Goal: Task Accomplishment & Management: Complete application form

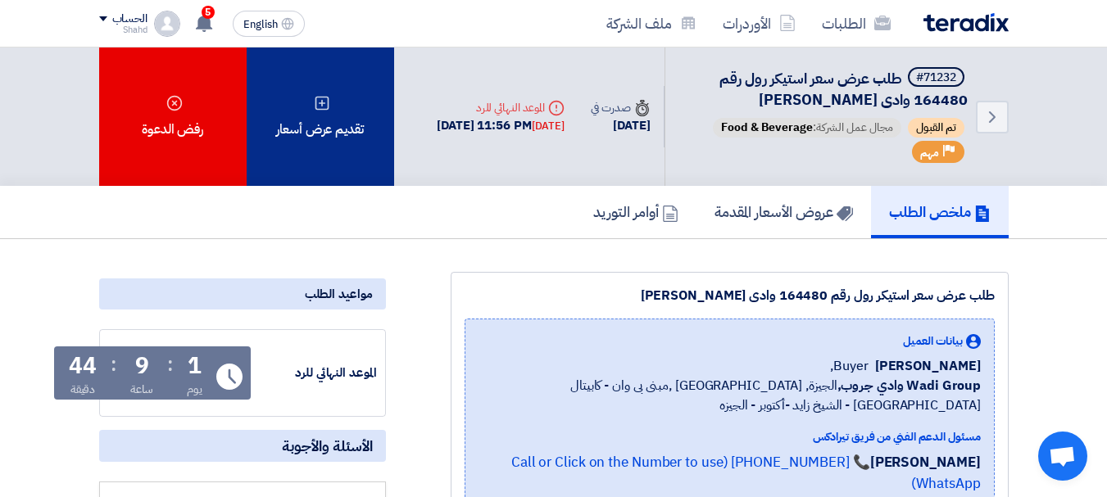
click at [309, 163] on div "تقديم عرض أسعار" at bounding box center [321, 117] width 148 height 139
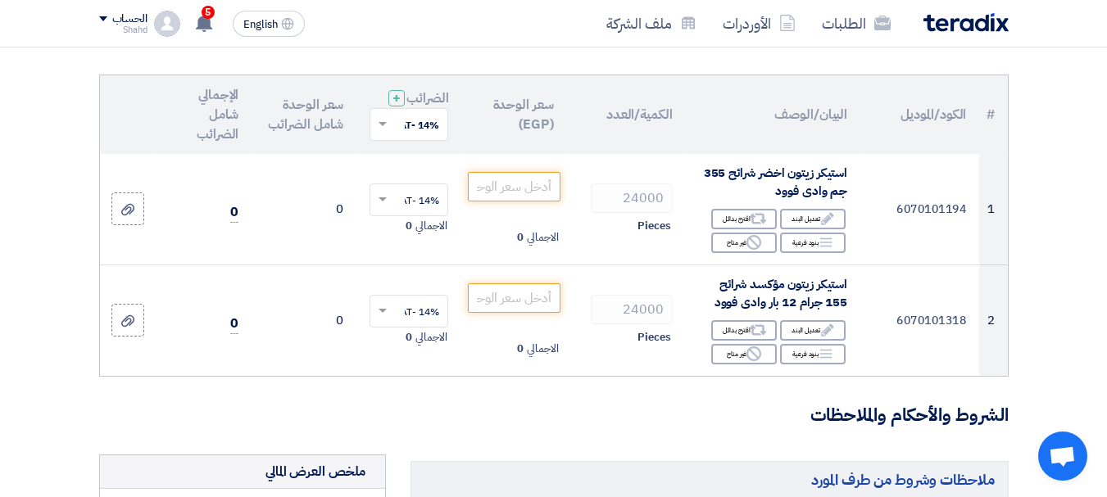
scroll to position [164, 0]
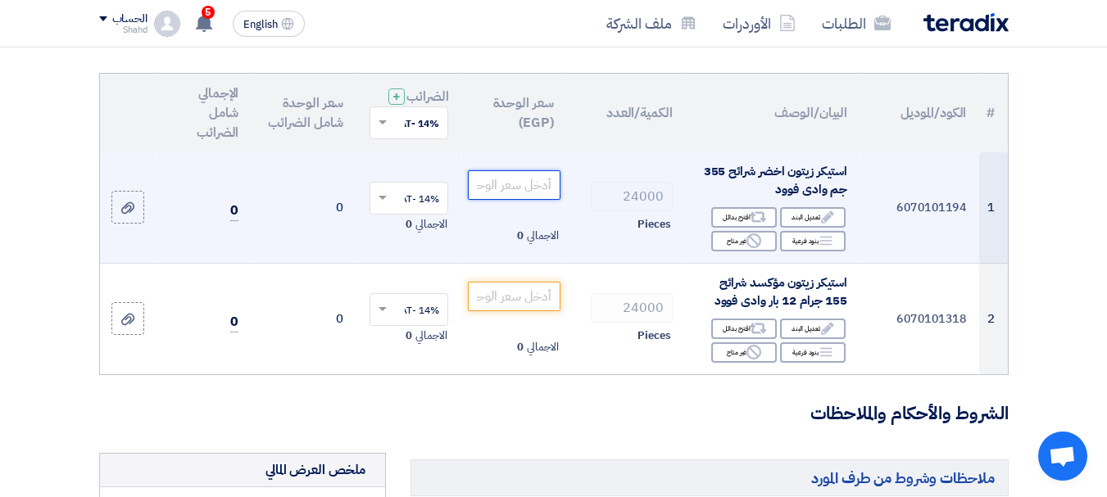
click at [532, 200] on input "number" at bounding box center [514, 185] width 92 height 30
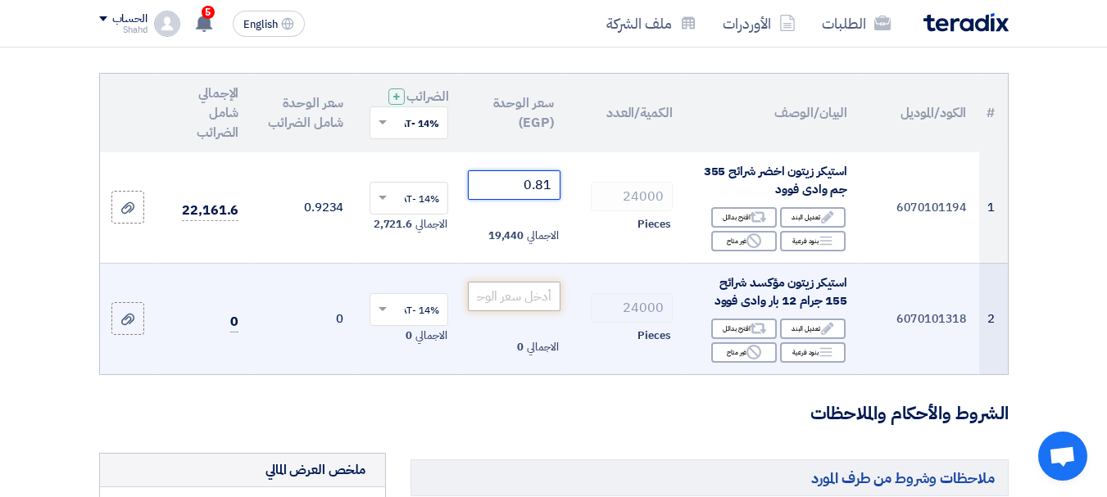
type input "0.81"
drag, startPoint x: 534, startPoint y: 311, endPoint x: 561, endPoint y: 308, distance: 27.2
click at [538, 310] on input "number" at bounding box center [514, 297] width 92 height 30
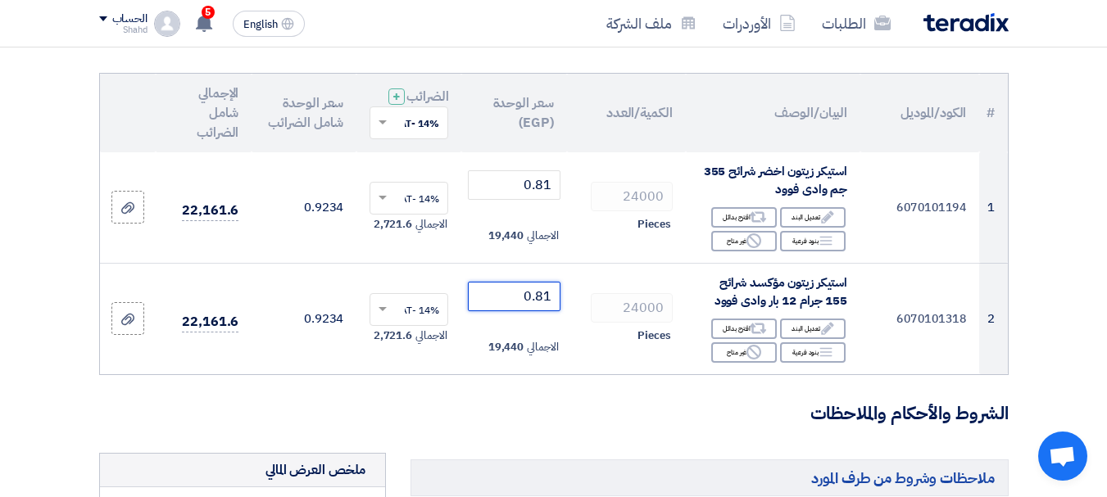
type input "0.81"
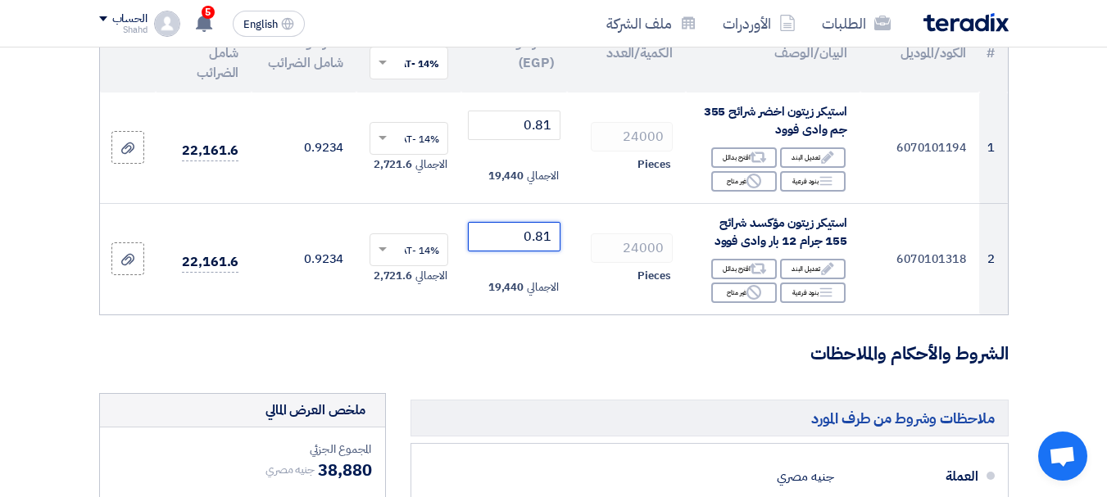
scroll to position [574, 0]
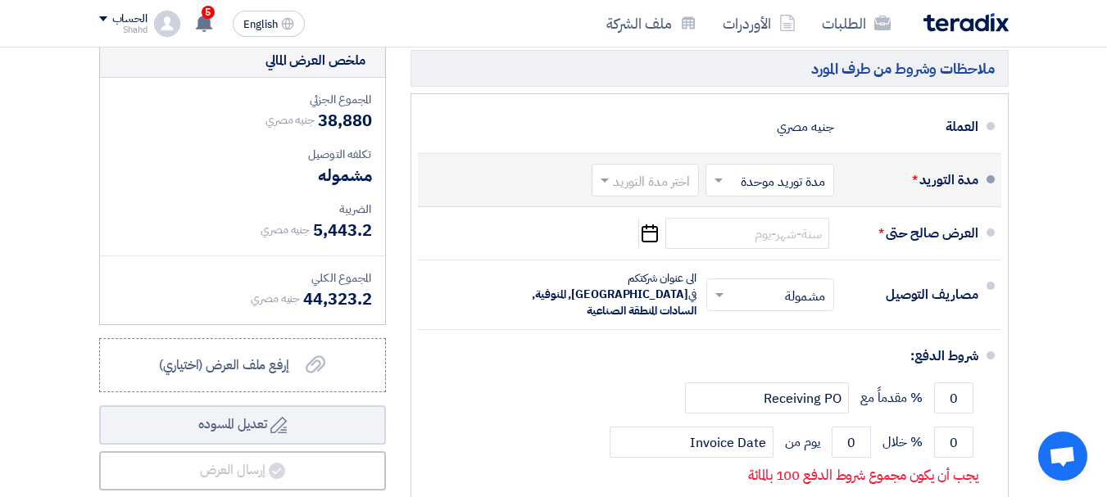
drag, startPoint x: 671, startPoint y: 200, endPoint x: 672, endPoint y: 208, distance: 8.2
click at [672, 197] on div "اختر مدة التوريد" at bounding box center [645, 180] width 107 height 33
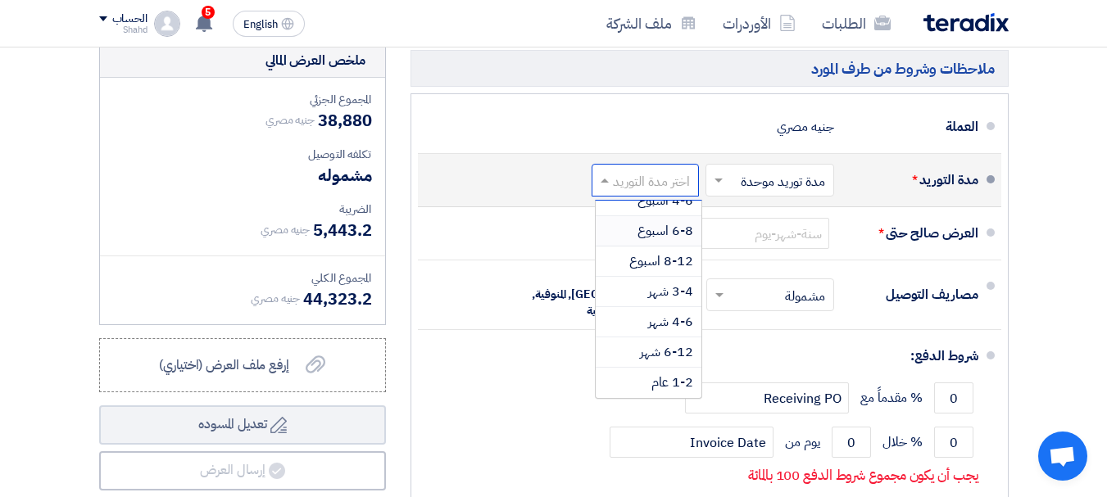
scroll to position [0, 0]
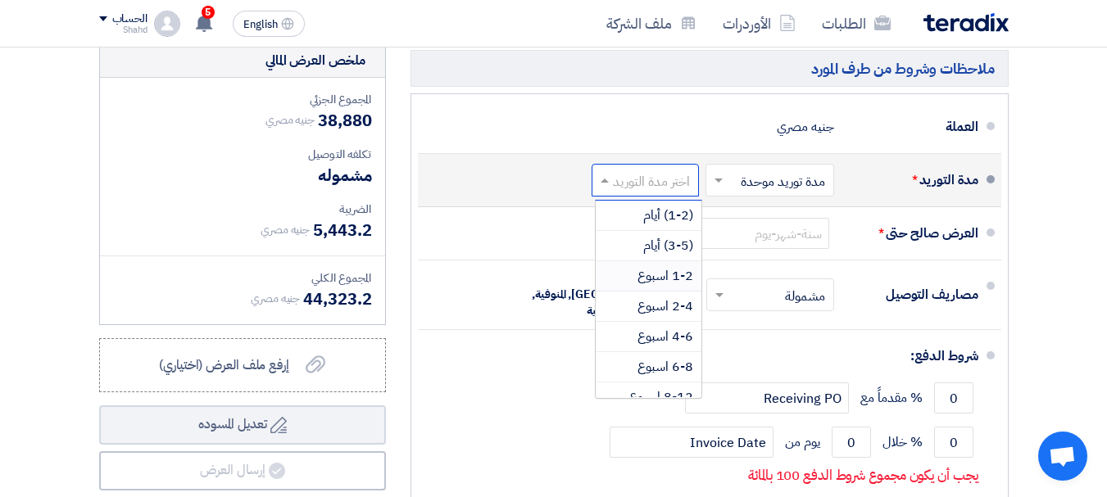
click at [664, 286] on span "1-2 اسبوع" at bounding box center [666, 276] width 56 height 20
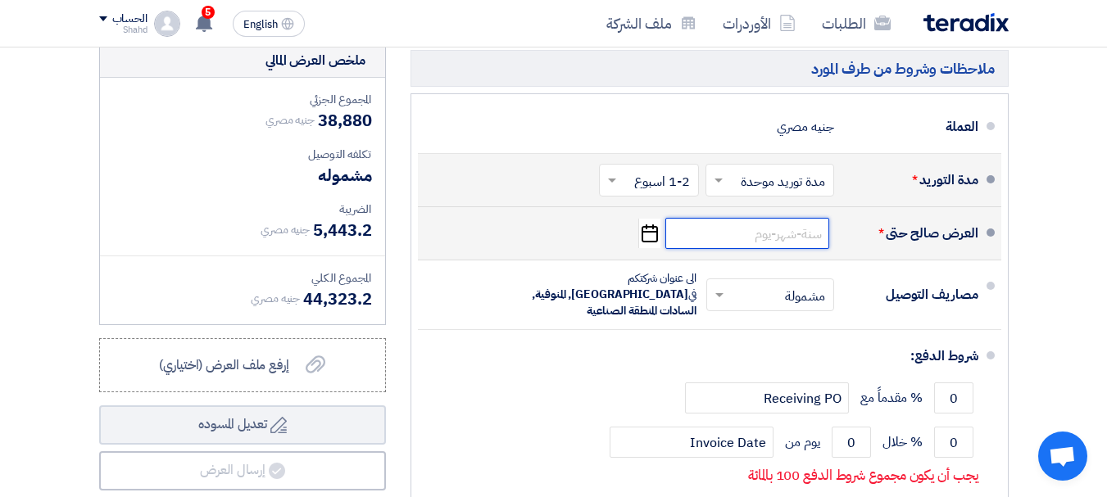
click at [756, 249] on input at bounding box center [748, 233] width 164 height 31
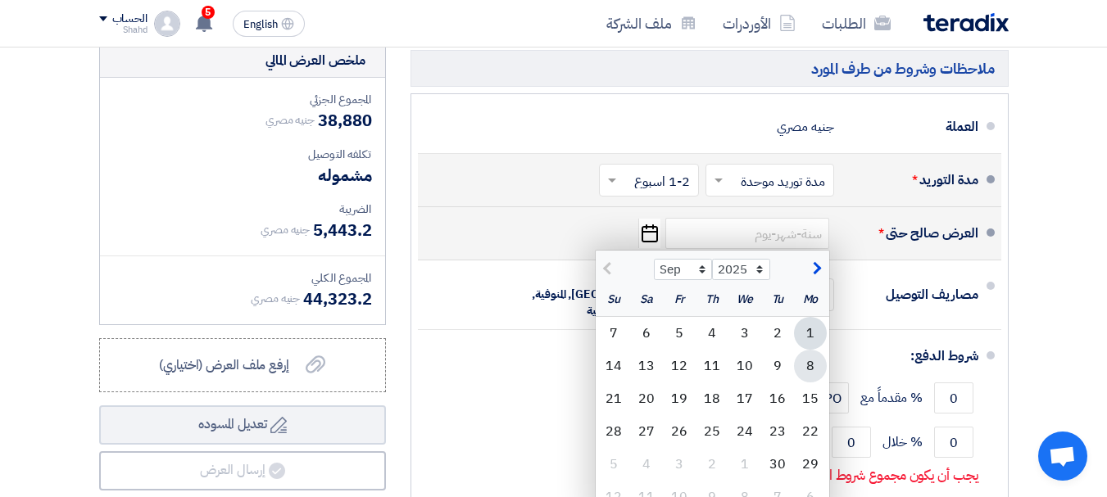
click at [812, 375] on div "8" at bounding box center [810, 366] width 33 height 33
type input "[DATE]"
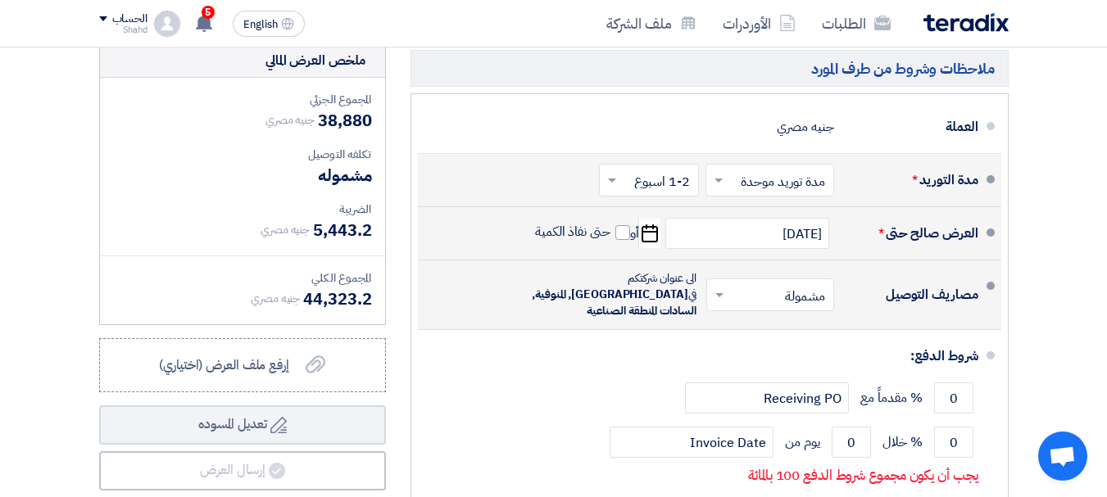
click at [756, 305] on input "text" at bounding box center [767, 297] width 120 height 24
click at [784, 329] on div "مشمولة" at bounding box center [774, 331] width 126 height 30
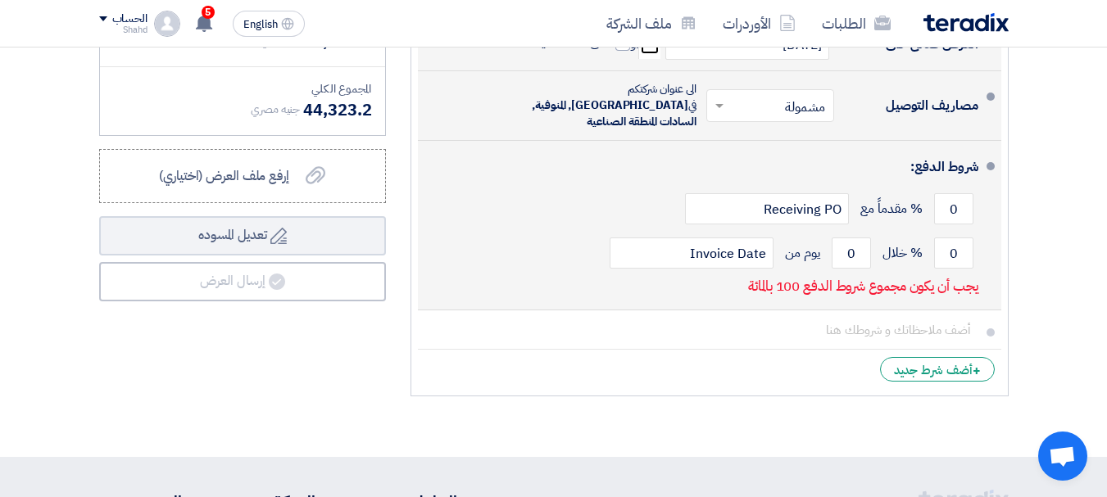
scroll to position [820, 0]
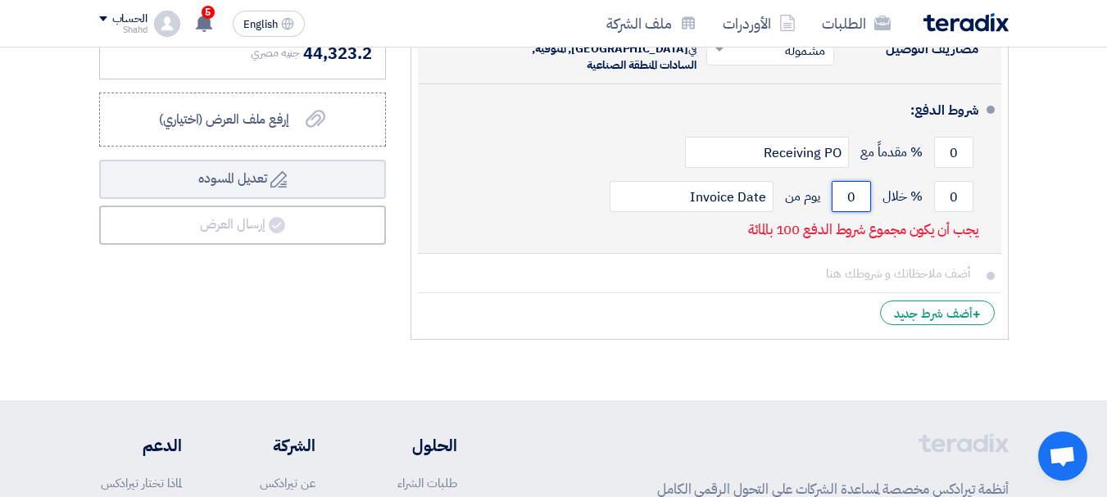
click at [847, 197] on input "0" at bounding box center [851, 196] width 39 height 31
click at [849, 197] on input "0" at bounding box center [851, 196] width 39 height 31
click at [852, 197] on input "0" at bounding box center [851, 196] width 39 height 31
drag, startPoint x: 852, startPoint y: 197, endPoint x: 865, endPoint y: 197, distance: 13.1
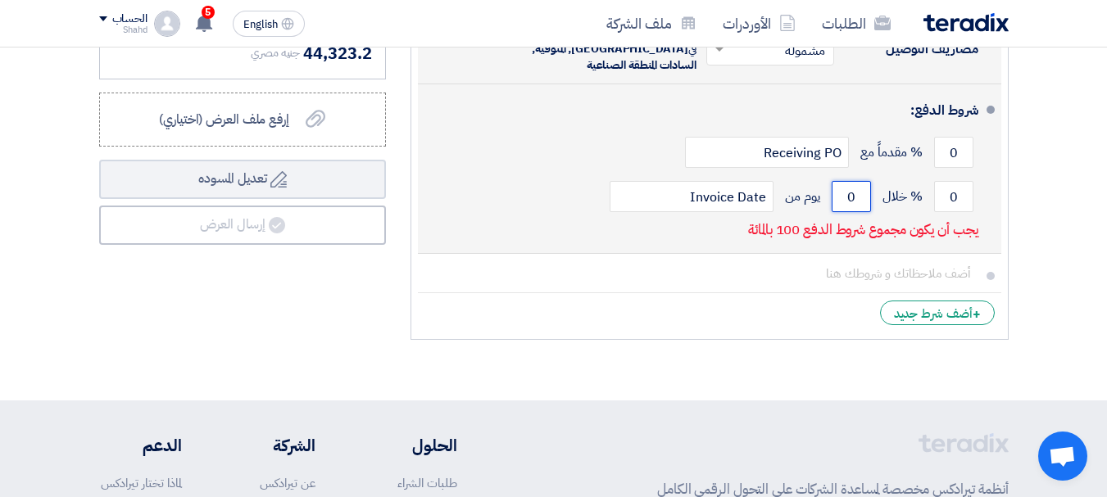
click at [852, 197] on input "0" at bounding box center [851, 196] width 39 height 31
click at [959, 193] on input "0" at bounding box center [953, 196] width 39 height 31
click at [851, 197] on input "0" at bounding box center [851, 196] width 39 height 31
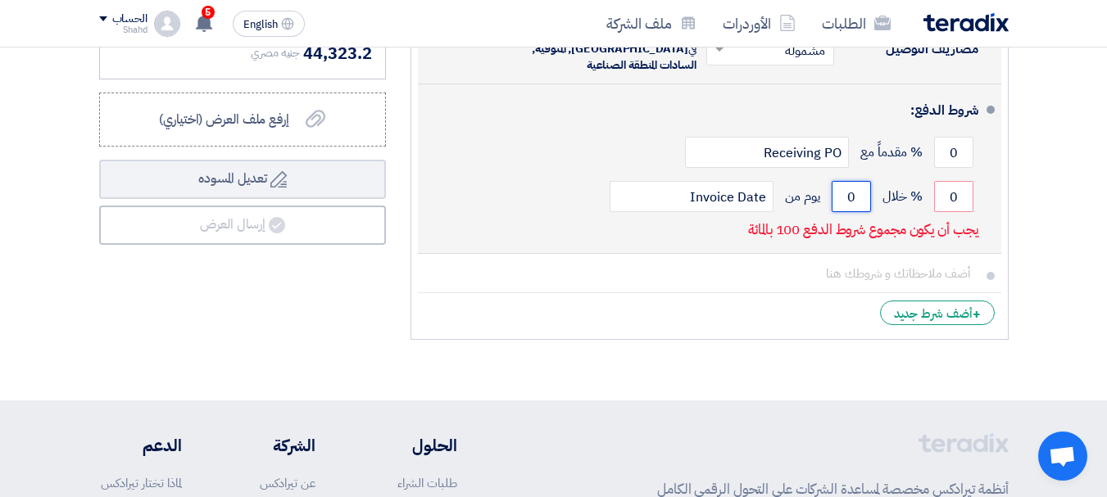
click at [851, 197] on input "0" at bounding box center [851, 196] width 39 height 31
click at [856, 197] on input "0" at bounding box center [851, 196] width 39 height 31
type input "30"
click at [961, 193] on input "0" at bounding box center [953, 196] width 39 height 31
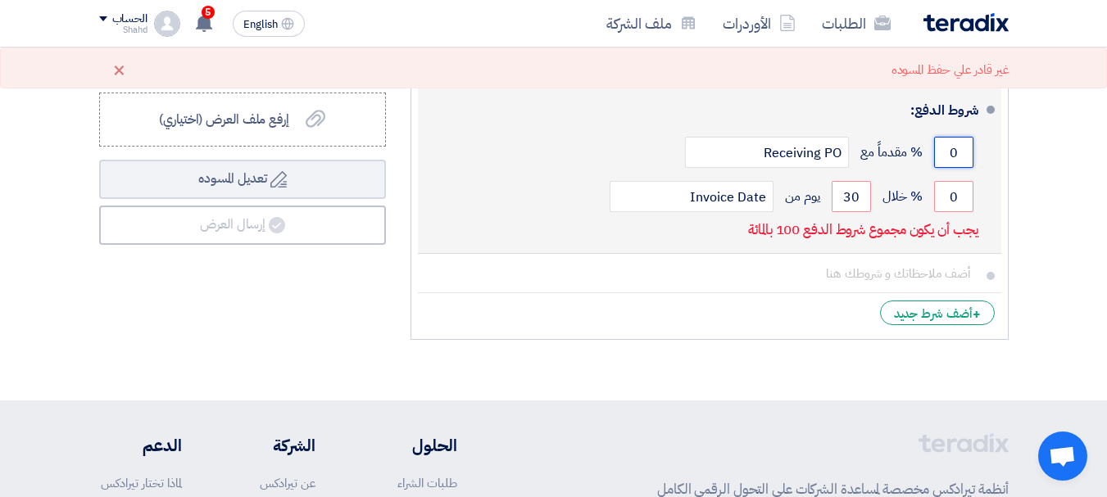
click at [953, 151] on input "0" at bounding box center [953, 152] width 39 height 31
click at [829, 156] on input "Receiving PO" at bounding box center [767, 152] width 164 height 31
click at [827, 154] on input "Receiving PO" at bounding box center [767, 152] width 164 height 31
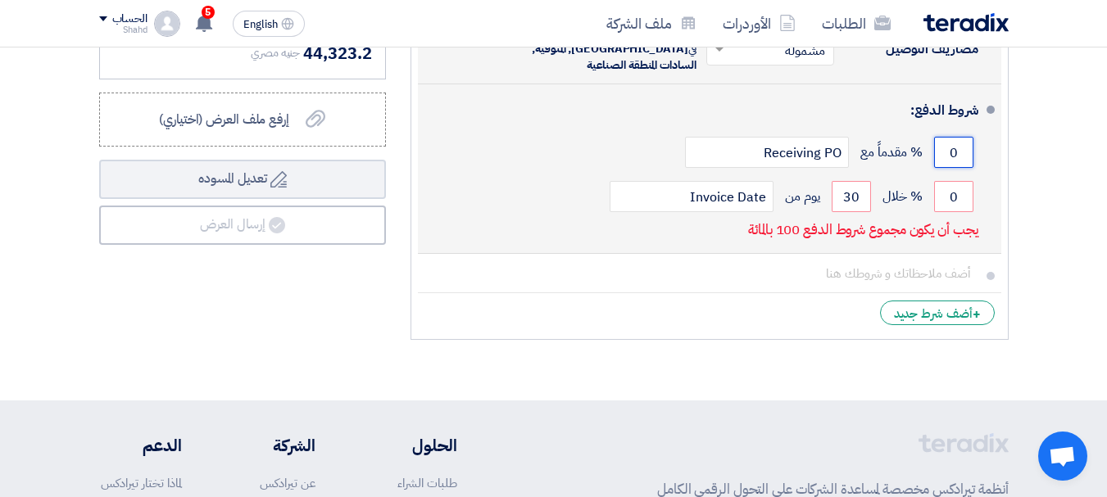
click at [965, 149] on input "0" at bounding box center [953, 152] width 39 height 31
type input "30"
click at [824, 189] on div "0 % خلال 30 يوم من Invoice Date" at bounding box center [704, 197] width 547 height 44
click at [848, 197] on input "30" at bounding box center [851, 196] width 39 height 31
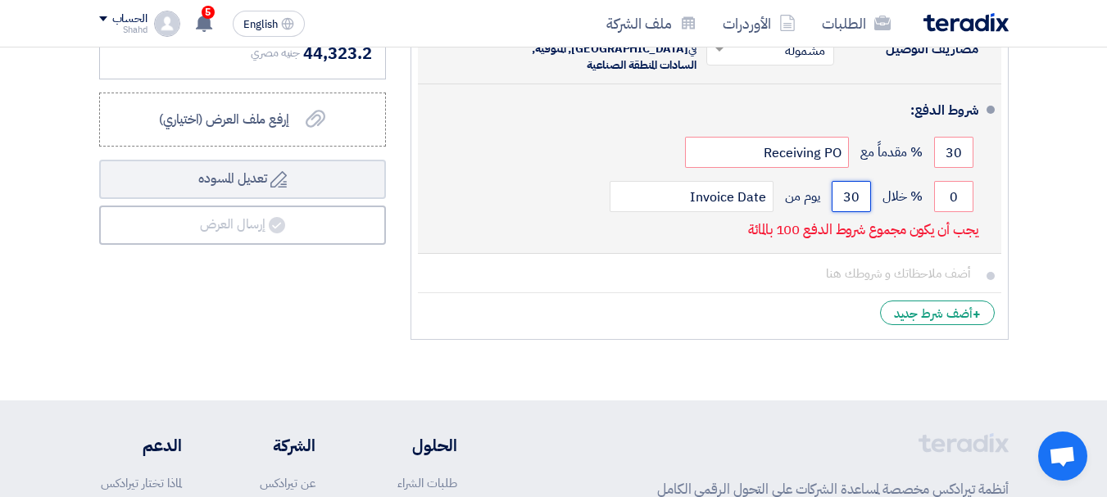
click at [848, 197] on input "30" at bounding box center [851, 196] width 39 height 31
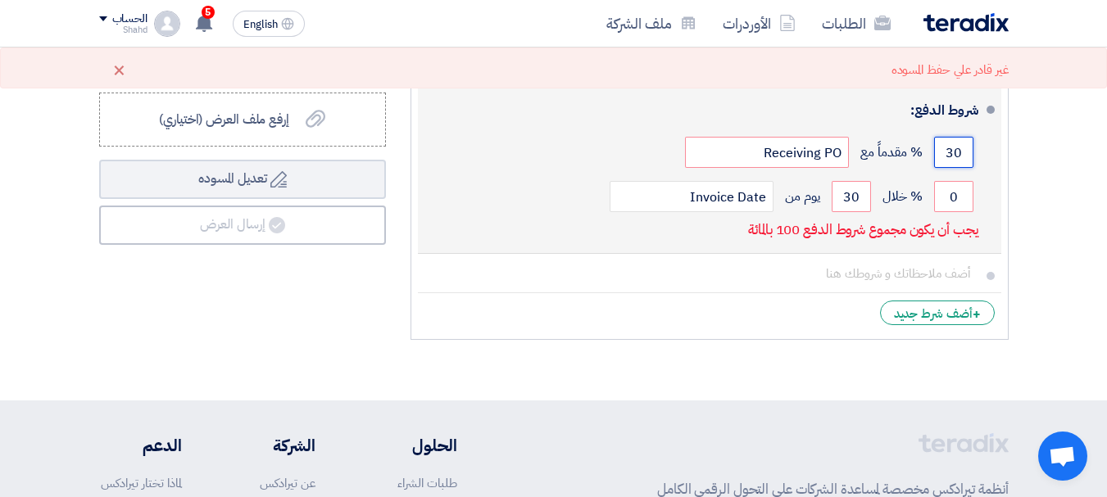
click at [960, 148] on input "30" at bounding box center [953, 152] width 39 height 31
click at [738, 196] on input "Invoice Date" at bounding box center [692, 196] width 164 height 31
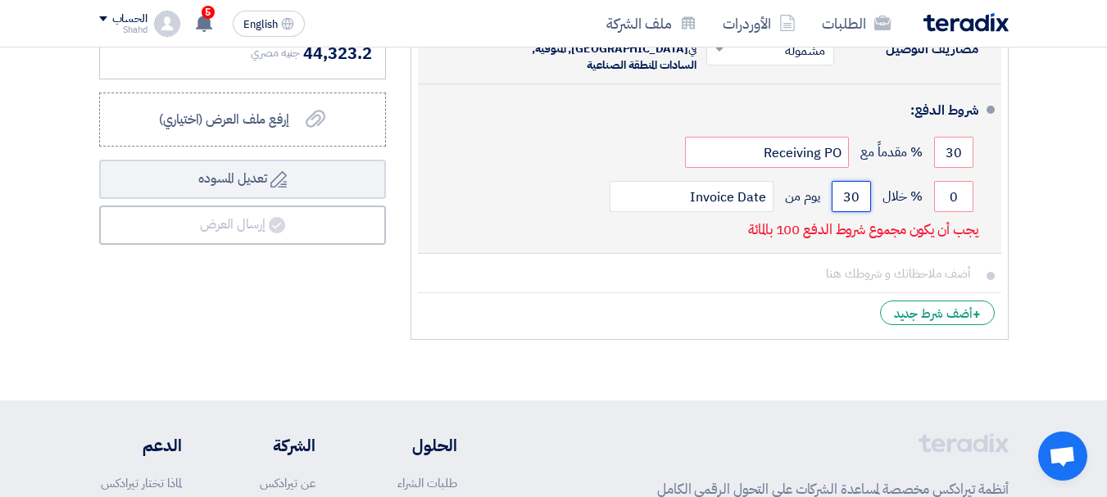
click at [858, 194] on input "30" at bounding box center [851, 196] width 39 height 31
click at [952, 192] on input "0" at bounding box center [953, 196] width 39 height 31
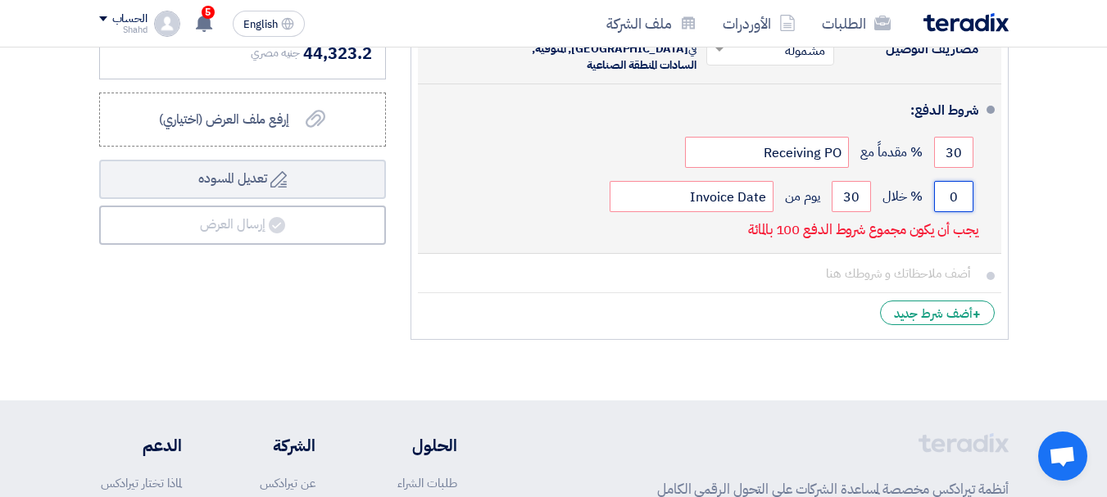
click at [952, 192] on input "0" at bounding box center [953, 196] width 39 height 31
click at [959, 193] on input "0" at bounding box center [953, 196] width 39 height 31
type input "30"
click at [852, 191] on input "30" at bounding box center [851, 196] width 39 height 31
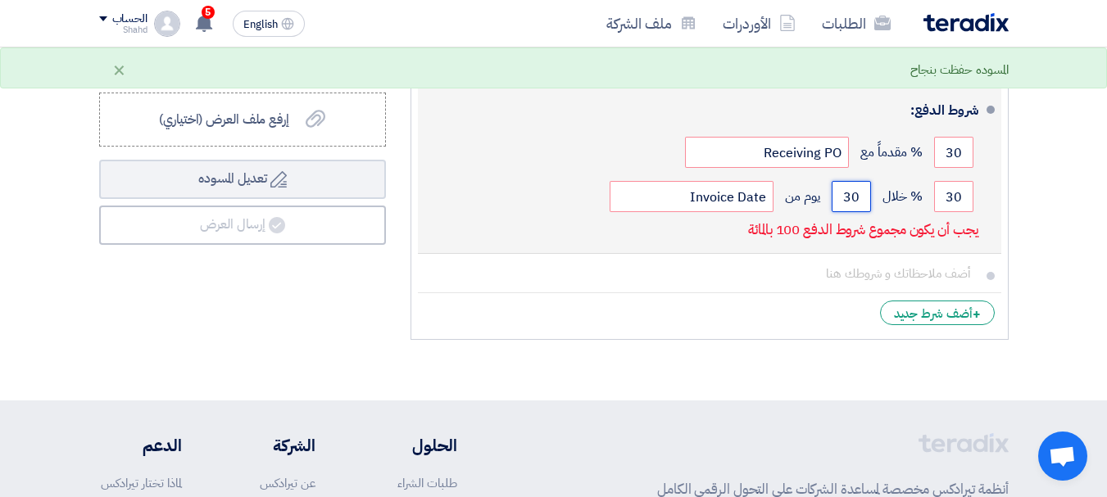
click at [852, 191] on input "30" at bounding box center [851, 196] width 39 height 31
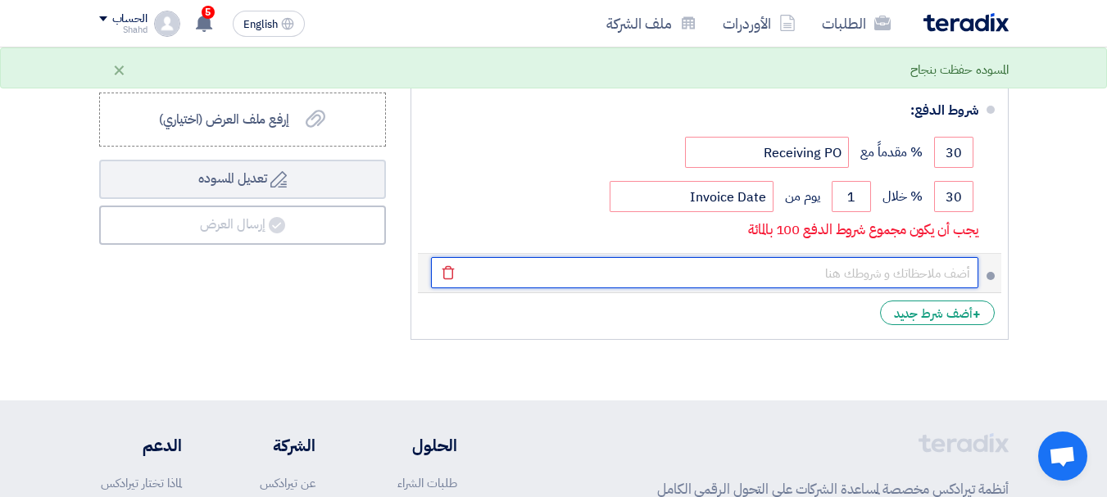
click at [824, 266] on input "text" at bounding box center [704, 272] width 547 height 31
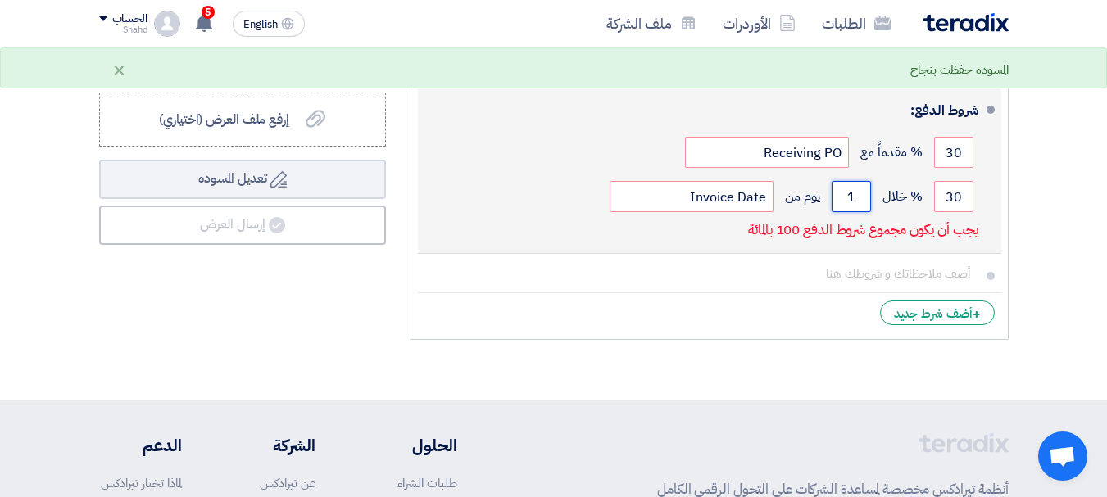
click at [832, 193] on input "1" at bounding box center [851, 196] width 39 height 31
click at [944, 157] on input "30" at bounding box center [953, 152] width 39 height 31
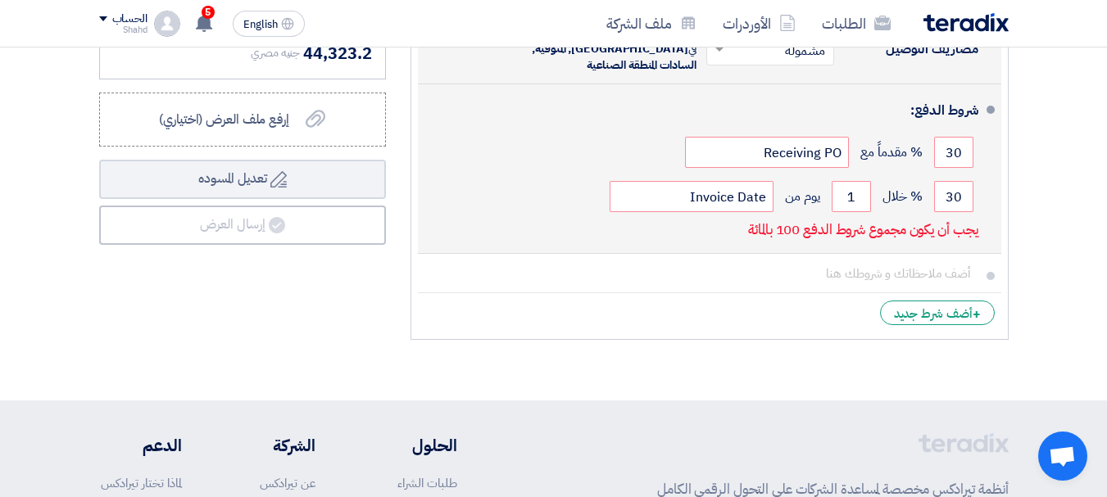
click at [872, 192] on div "30 % خلال 1 يوم من Invoice Date" at bounding box center [704, 197] width 547 height 44
click at [866, 191] on input "1" at bounding box center [851, 196] width 39 height 31
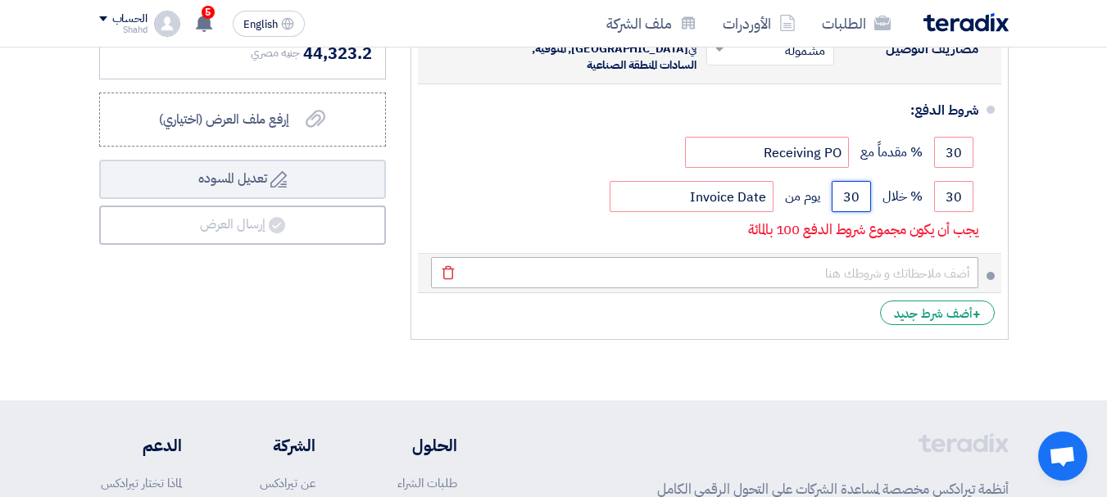
type input "30"
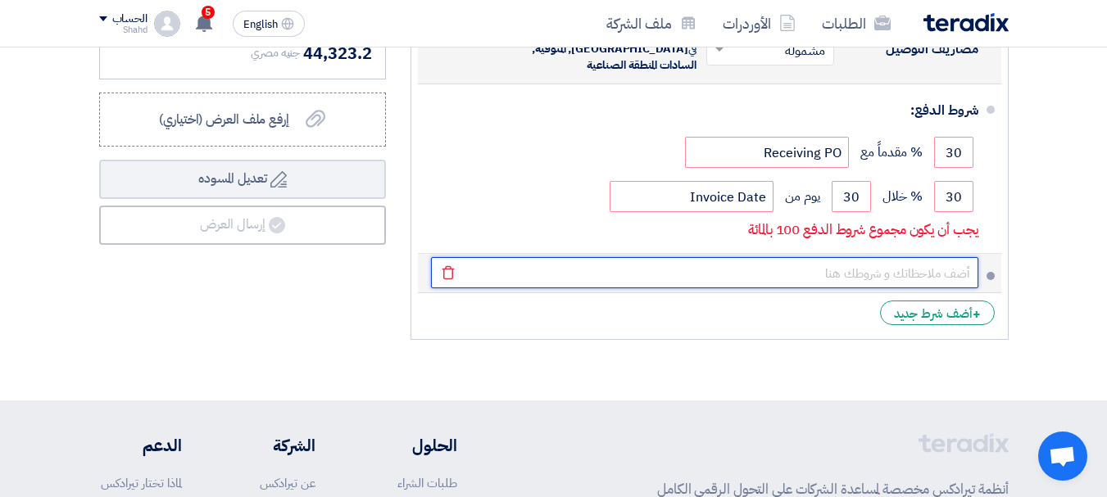
click at [858, 273] on input "text" at bounding box center [704, 272] width 547 height 31
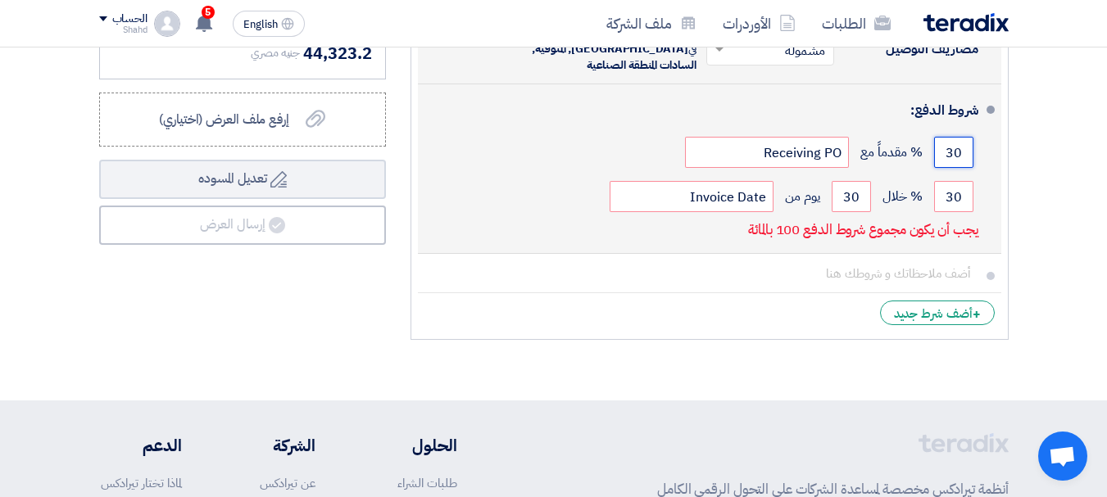
click at [956, 148] on input "30" at bounding box center [953, 152] width 39 height 31
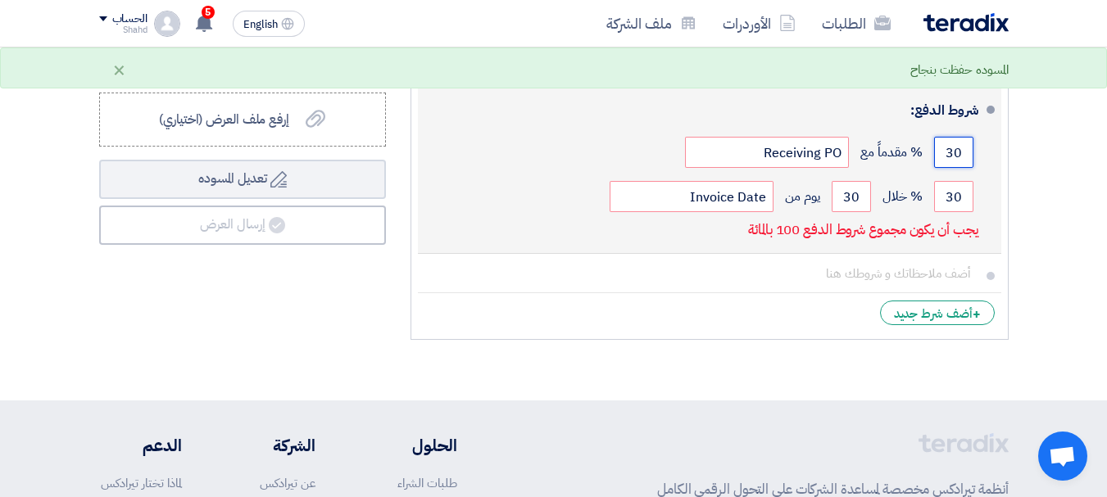
click at [956, 148] on input "30" at bounding box center [953, 152] width 39 height 31
click at [954, 198] on input "30" at bounding box center [953, 196] width 39 height 31
type input "1"
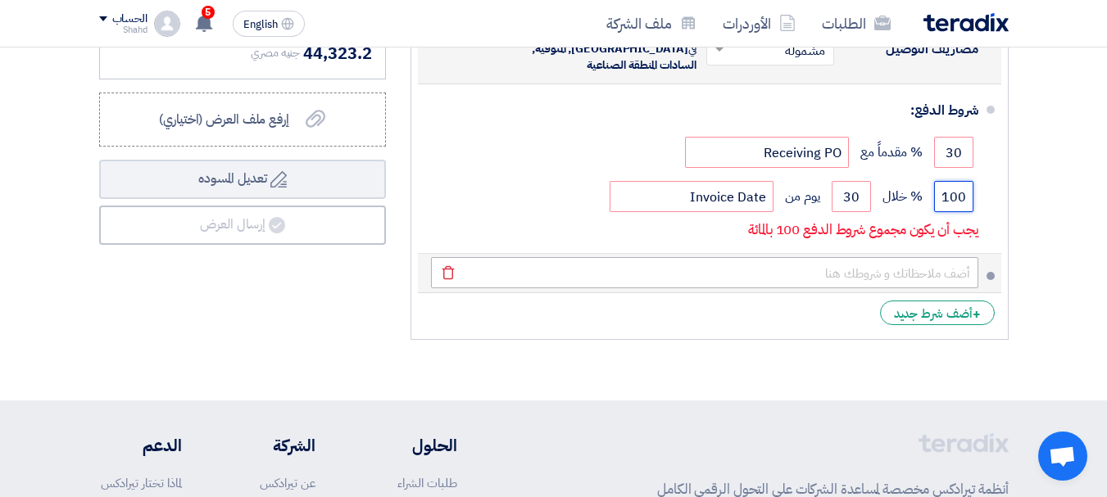
type input "100"
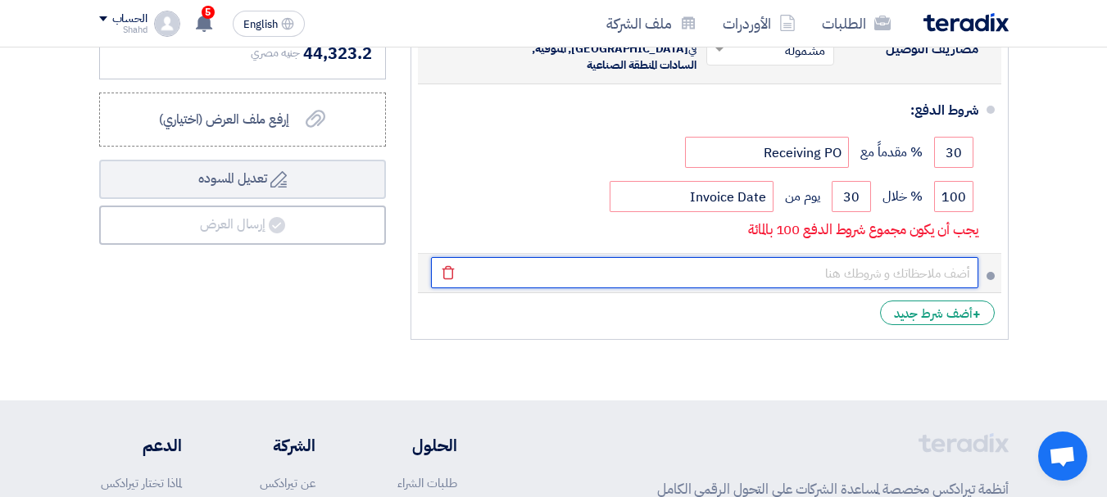
click at [753, 262] on input "text" at bounding box center [704, 272] width 547 height 31
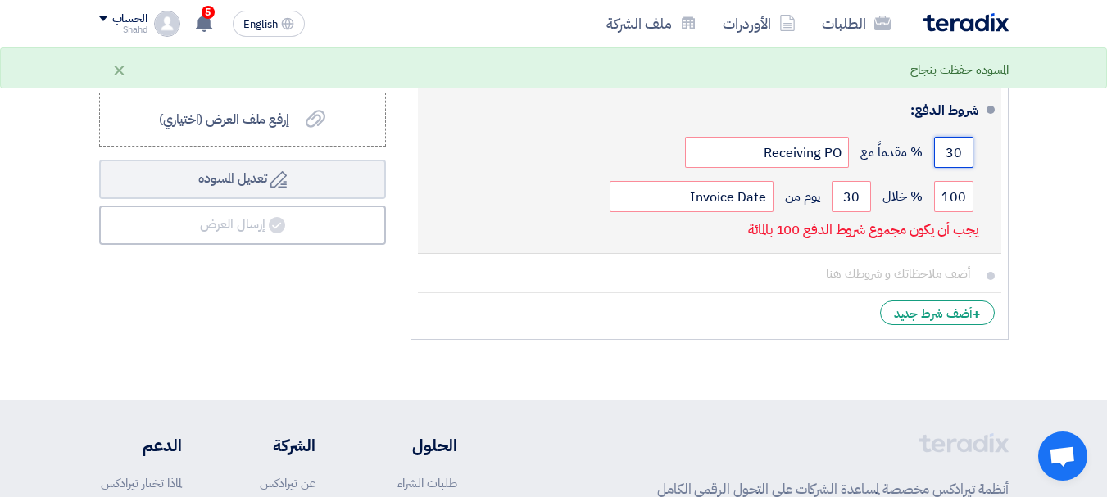
click at [960, 151] on input "30" at bounding box center [953, 152] width 39 height 31
type input "100"
drag, startPoint x: 857, startPoint y: 230, endPoint x: 867, endPoint y: 242, distance: 15.1
click at [859, 230] on p "يجب أن يكون مجموع شروط الدفع 100 بالمائة" at bounding box center [862, 230] width 229 height 16
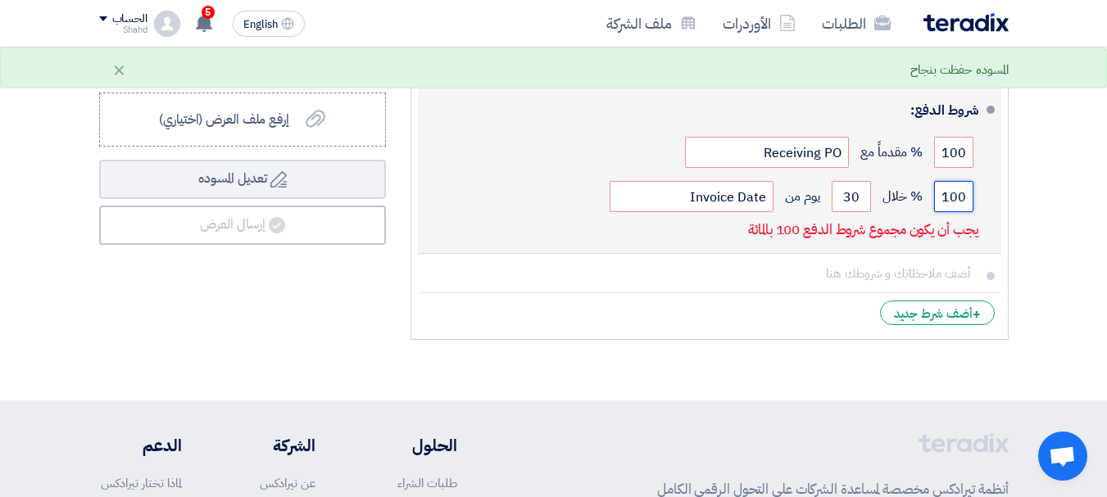
click at [967, 196] on input "100" at bounding box center [953, 196] width 39 height 31
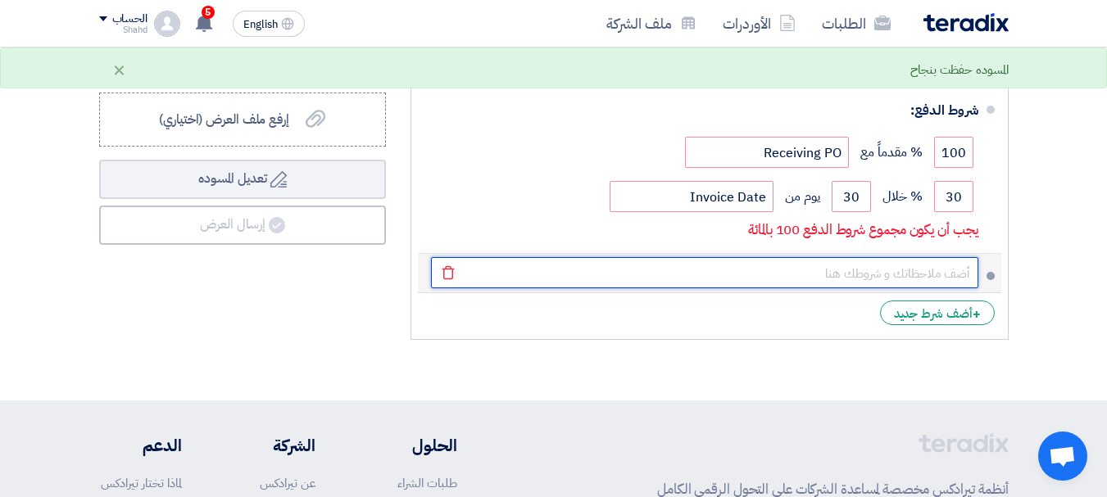
click at [788, 270] on input "text" at bounding box center [704, 272] width 547 height 31
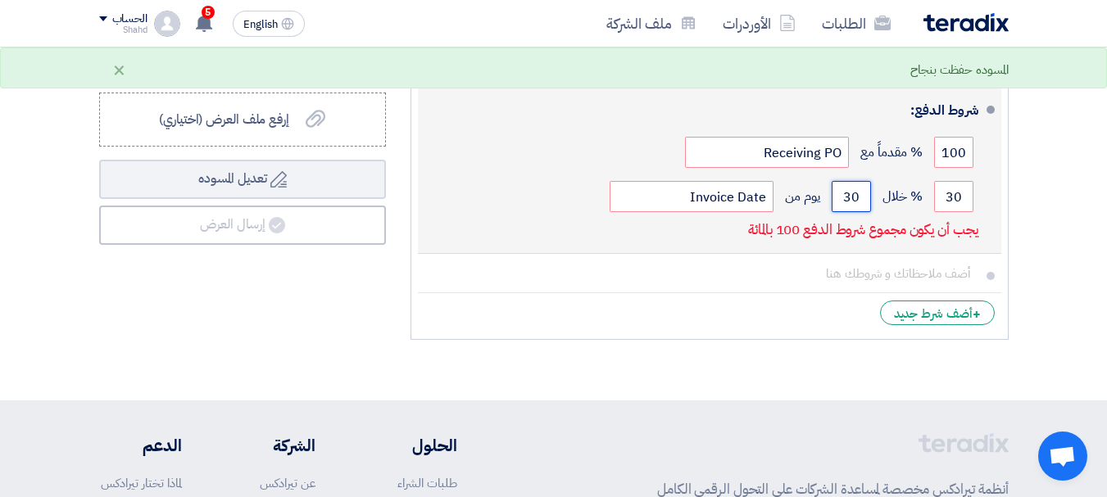
click at [842, 198] on input "30" at bounding box center [851, 196] width 39 height 31
click at [843, 198] on input "30" at bounding box center [851, 196] width 39 height 31
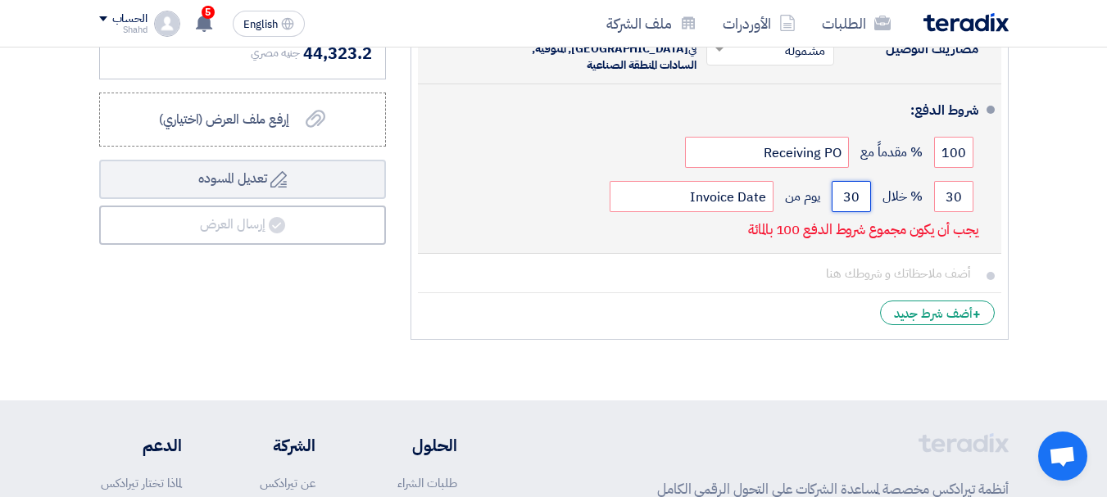
click at [843, 197] on input "30" at bounding box center [851, 196] width 39 height 31
click at [848, 197] on input "30" at bounding box center [851, 196] width 39 height 31
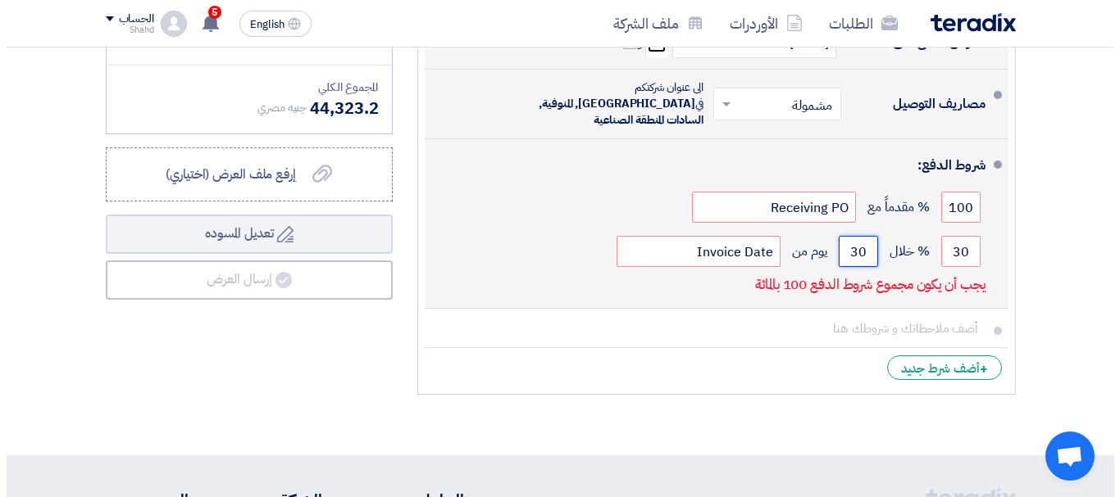
scroll to position [738, 0]
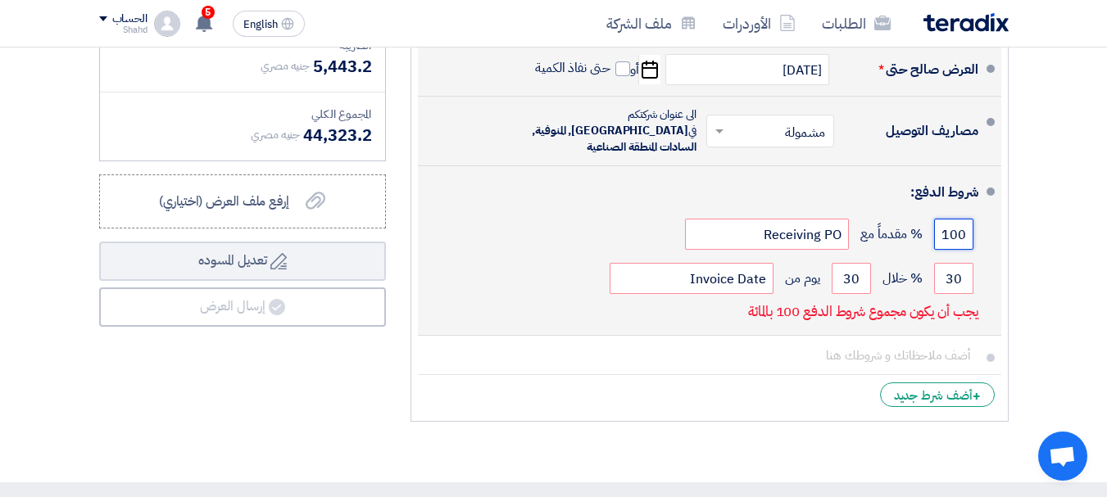
click at [952, 229] on input "100" at bounding box center [953, 234] width 39 height 31
click at [961, 275] on input "30" at bounding box center [953, 278] width 39 height 31
click at [960, 275] on input "30" at bounding box center [953, 278] width 39 height 31
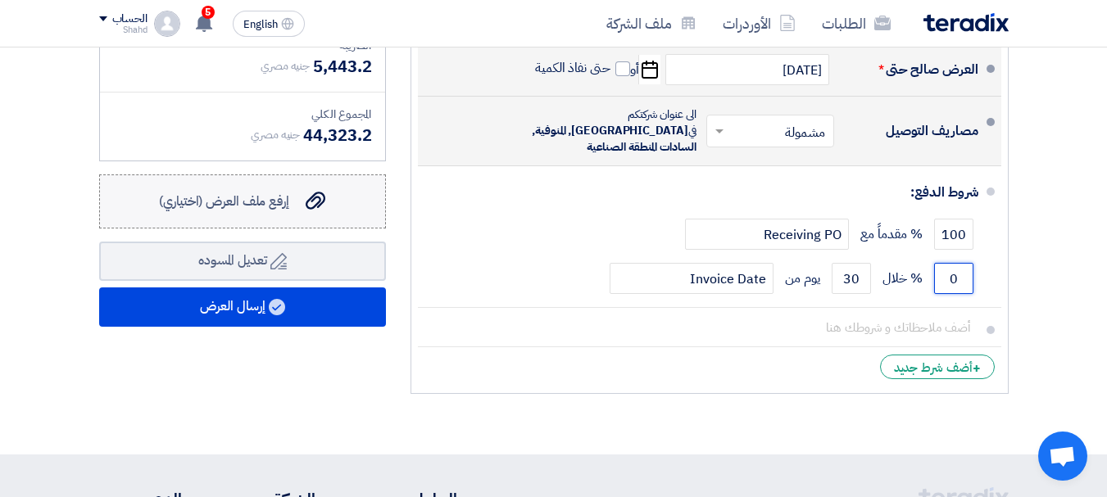
type input "0"
click at [254, 211] on span "إرفع ملف العرض (اختياري)" at bounding box center [224, 202] width 130 height 20
click at [0, 0] on input "إرفع ملف العرض (اختياري) إرفع ملف العرض (اختياري)" at bounding box center [0, 0] width 0 height 0
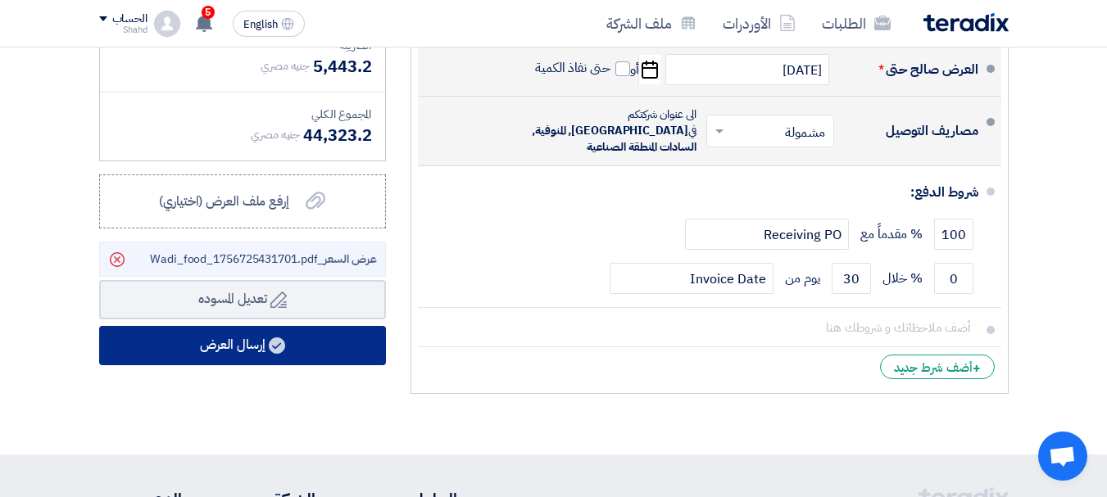
click at [320, 360] on button "إرسال العرض" at bounding box center [242, 345] width 287 height 39
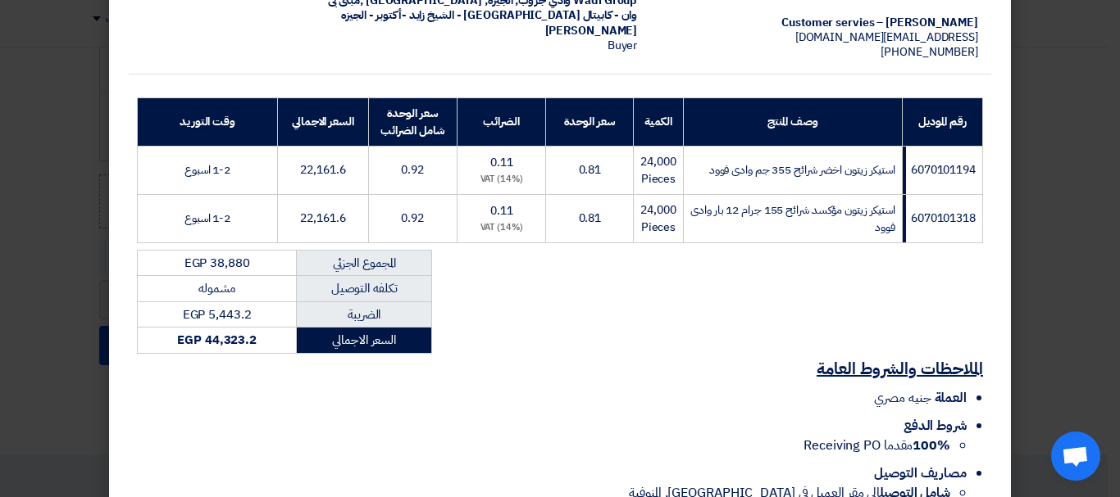
scroll to position [334, 0]
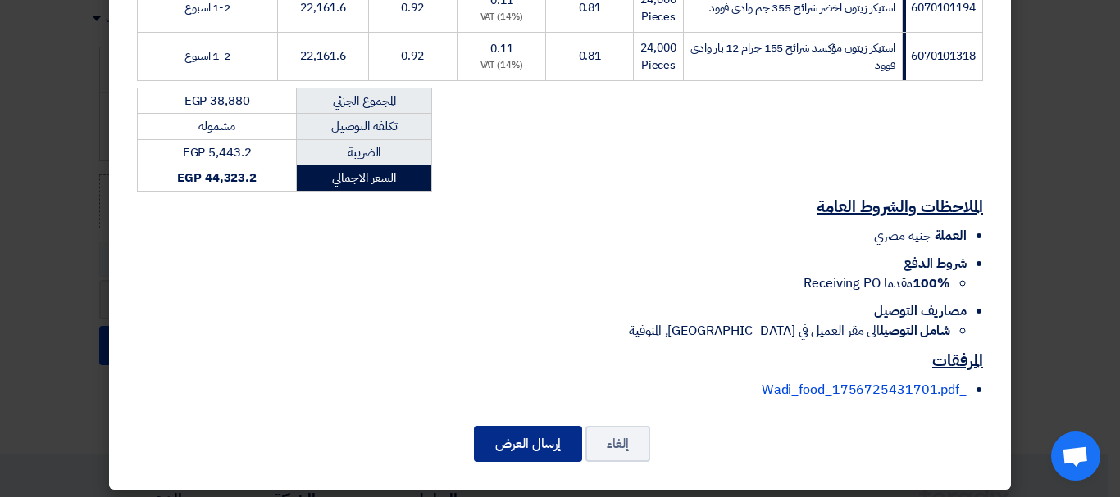
click at [529, 442] on button "إرسال العرض" at bounding box center [528, 444] width 108 height 36
